Goal: Find specific page/section: Find specific page/section

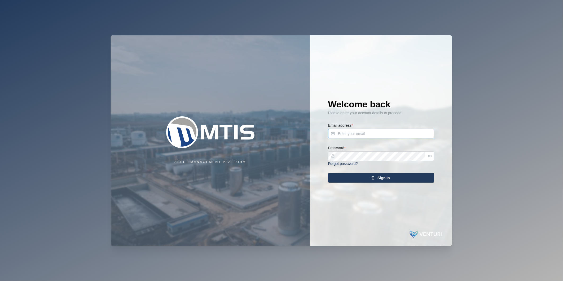
type input "nellie.mekere@venturi.io"
click at [352, 176] on div "Sign In" at bounding box center [381, 177] width 98 height 9
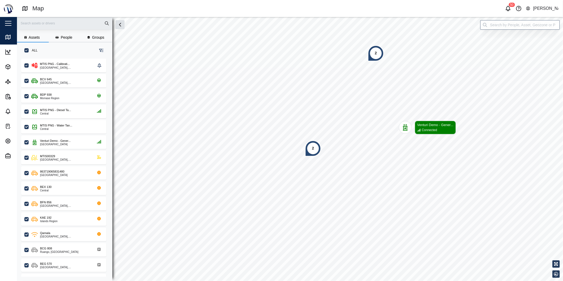
scroll to position [215, 82]
click at [515, 27] on input "search" at bounding box center [520, 25] width 80 height 10
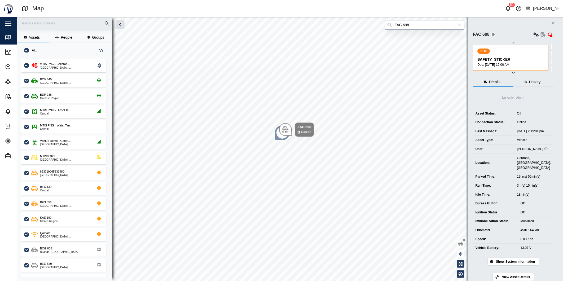
type input "FAC 698"
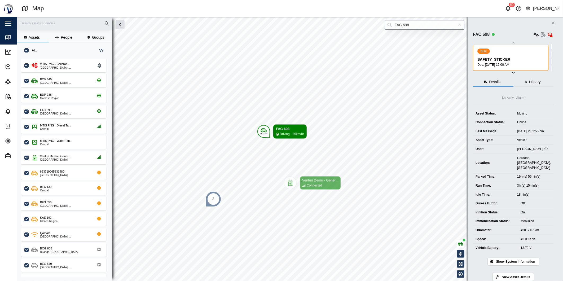
click at [554, 20] on button "Close" at bounding box center [552, 22] width 7 height 7
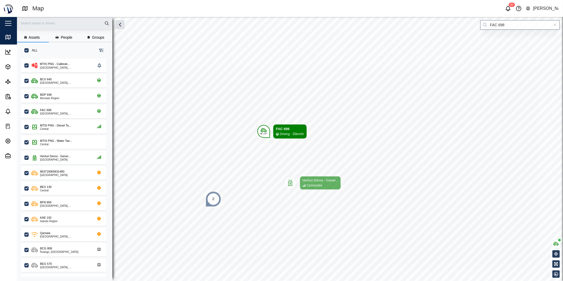
click at [510, 8] on icon "button" at bounding box center [508, 8] width 6 height 6
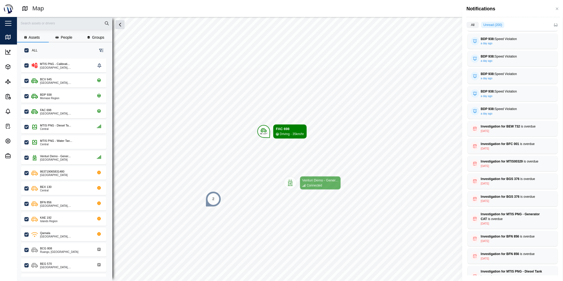
scroll to position [1373, 0]
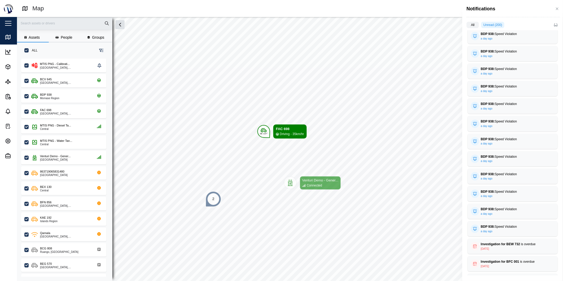
click at [440, 61] on div at bounding box center [281, 140] width 563 height 281
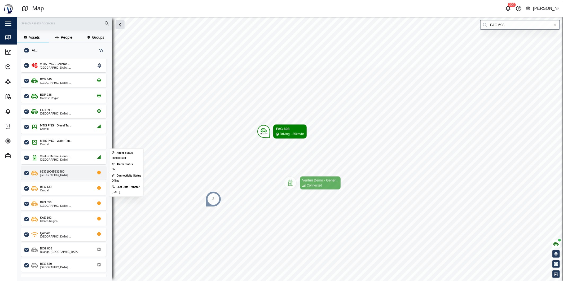
click at [59, 173] on div "863719065831480" at bounding box center [52, 171] width 24 height 5
click at [100, 173] on icon "grid" at bounding box center [99, 173] width 4 height 4
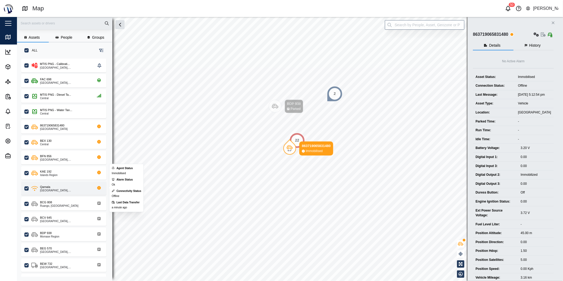
click at [52, 191] on div "National Capital District, Southern Region" at bounding box center [65, 190] width 51 height 3
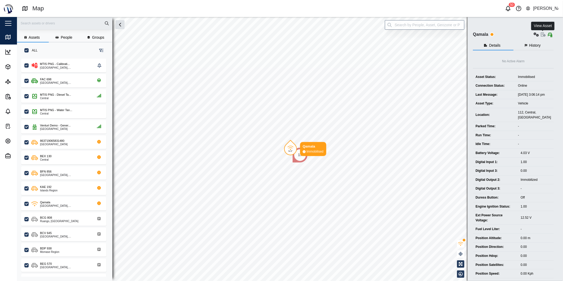
click at [541, 35] on icon "button" at bounding box center [543, 34] width 5 height 4
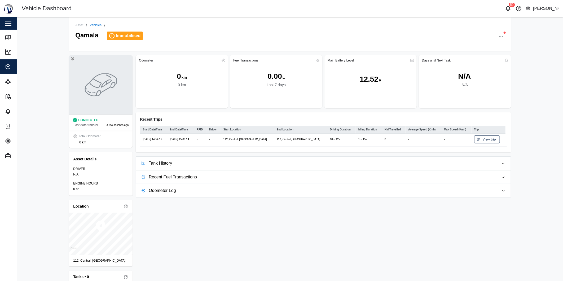
click at [497, 35] on button "button" at bounding box center [500, 36] width 7 height 7
click at [523, 42] on div "Asset / Vehicles / Qamala Immobilised Asset Settings Configuration C Event Logs…" at bounding box center [290, 149] width 546 height 264
click at [11, 38] on icon at bounding box center [8, 37] width 6 height 6
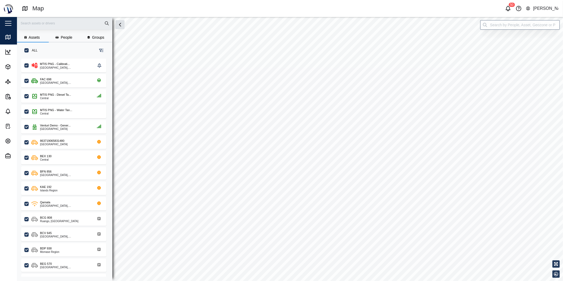
checkbox input "true"
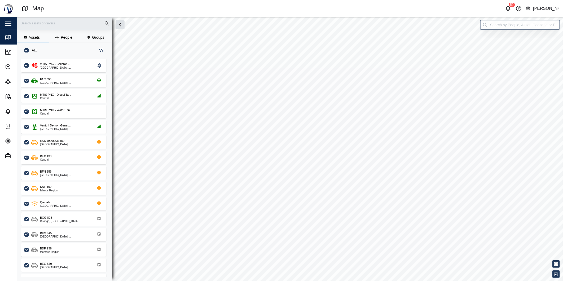
checkbox input "true"
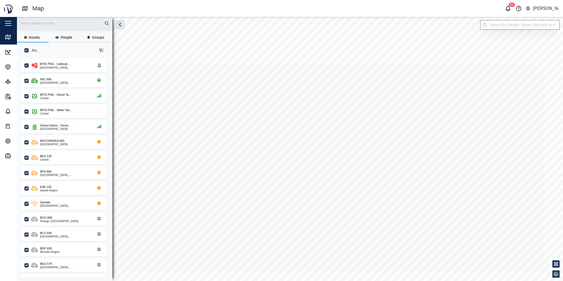
checkbox input "true"
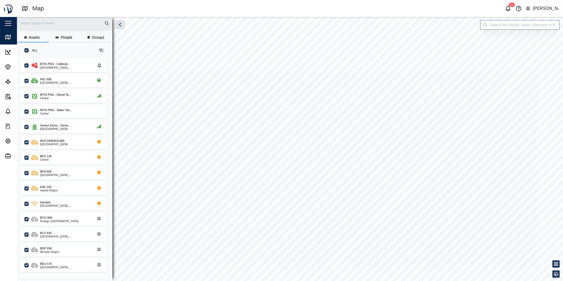
checkbox input "true"
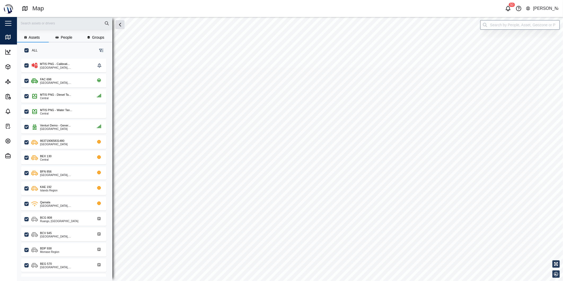
checkbox input "true"
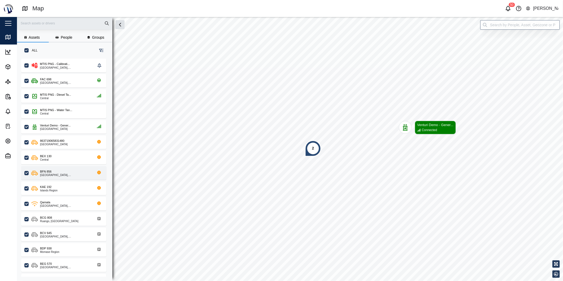
scroll to position [215, 82]
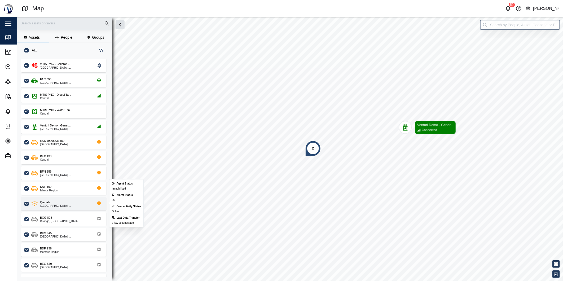
click at [60, 205] on div "[GEOGRAPHIC_DATA], [GEOGRAPHIC_DATA]" at bounding box center [65, 206] width 51 height 3
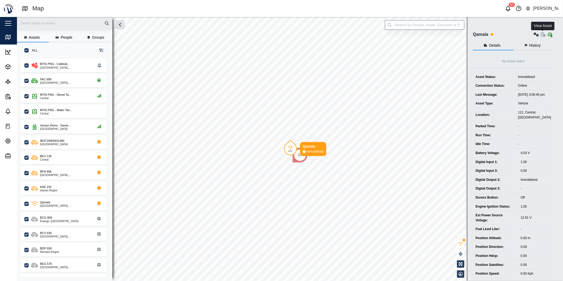
click at [541, 33] on icon "button" at bounding box center [543, 34] width 5 height 4
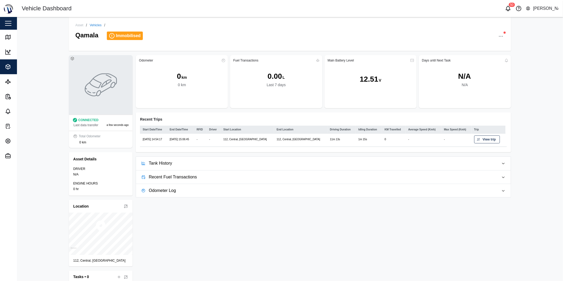
click at [8, 24] on button "button" at bounding box center [8, 23] width 9 height 9
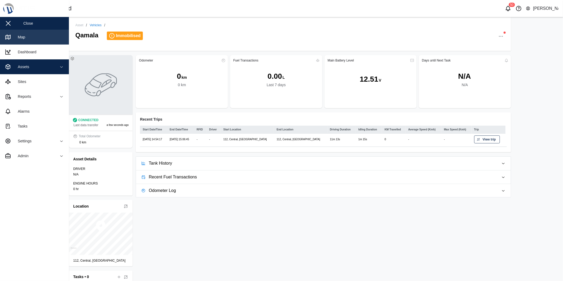
click at [11, 34] on div "Map" at bounding box center [15, 37] width 20 height 6
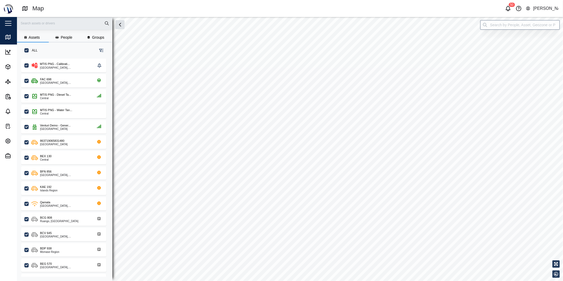
scroll to position [5, 5]
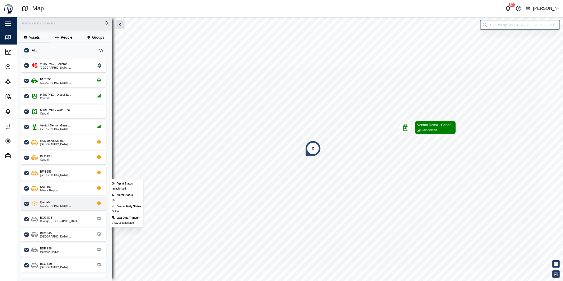
click at [45, 204] on div "Qamala" at bounding box center [45, 202] width 10 height 5
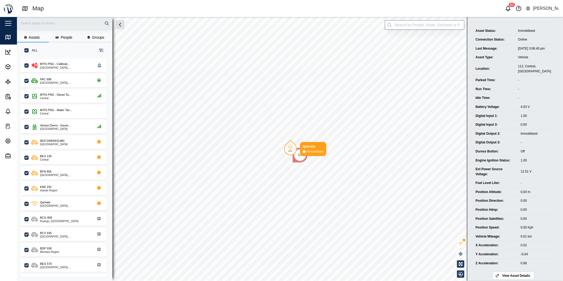
scroll to position [56, 0]
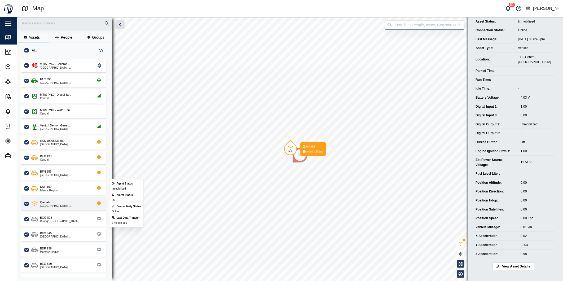
click at [58, 205] on div "[GEOGRAPHIC_DATA], [GEOGRAPHIC_DATA]" at bounding box center [65, 206] width 51 height 3
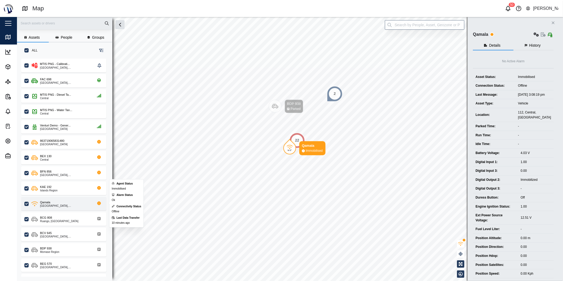
click at [50, 201] on div "Qamala" at bounding box center [65, 202] width 51 height 5
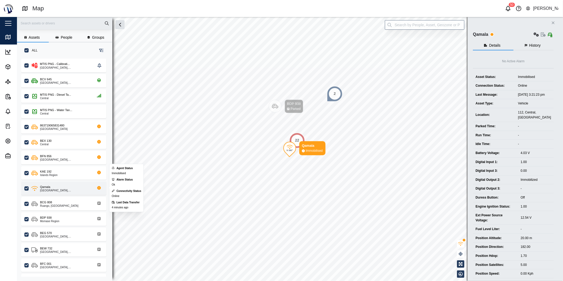
click at [36, 189] on icon "grid" at bounding box center [34, 188] width 7 height 5
click at [48, 190] on div "[GEOGRAPHIC_DATA], [GEOGRAPHIC_DATA]" at bounding box center [65, 190] width 51 height 3
